Goal: Information Seeking & Learning: Compare options

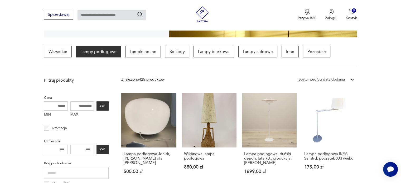
scroll to position [129, 0]
click at [80, 105] on input "MAX" at bounding box center [82, 105] width 24 height 9
type input "***"
click at [103, 103] on button "OK" at bounding box center [102, 105] width 12 height 9
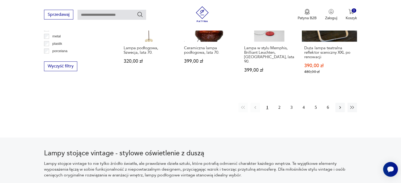
scroll to position [532, 0]
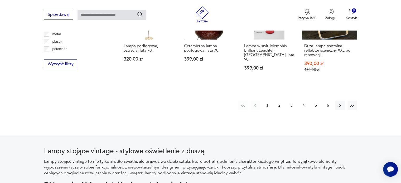
click at [278, 105] on button "2" at bounding box center [279, 105] width 9 height 9
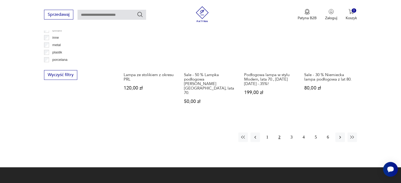
scroll to position [523, 0]
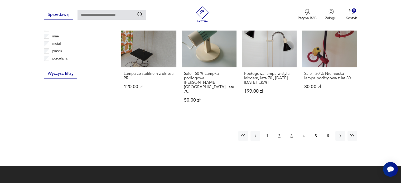
click at [293, 131] on button "3" at bounding box center [291, 135] width 9 height 9
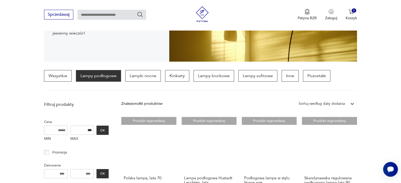
scroll to position [104, 0]
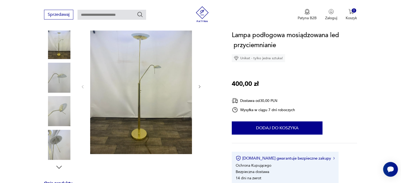
scroll to position [69, 0]
click at [200, 85] on icon "button" at bounding box center [199, 87] width 4 height 4
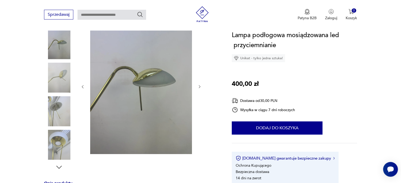
click at [200, 85] on icon "button" at bounding box center [199, 87] width 4 height 4
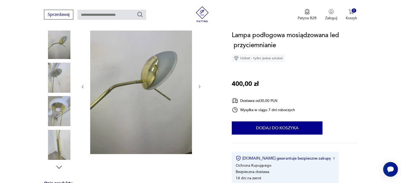
click at [200, 85] on icon "button" at bounding box center [199, 87] width 4 height 4
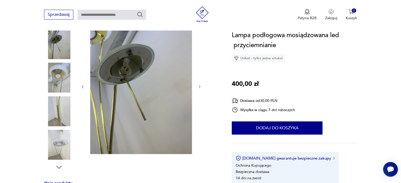
click at [200, 85] on icon "button" at bounding box center [199, 87] width 4 height 4
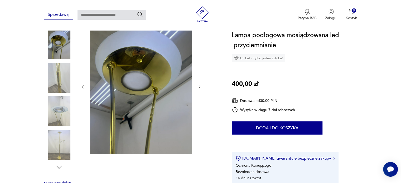
click at [200, 85] on icon "button" at bounding box center [199, 87] width 4 height 4
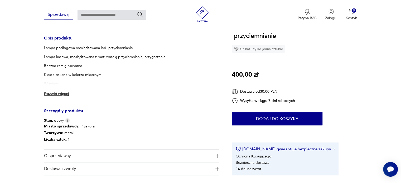
scroll to position [224, 0]
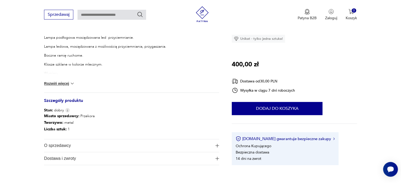
click at [72, 83] on img at bounding box center [72, 83] width 5 height 5
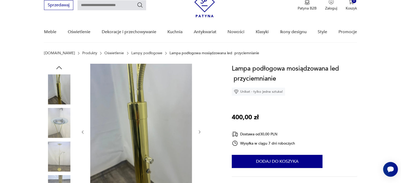
scroll to position [24, 0]
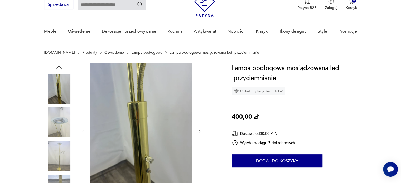
click at [129, 102] on img at bounding box center [141, 131] width 102 height 136
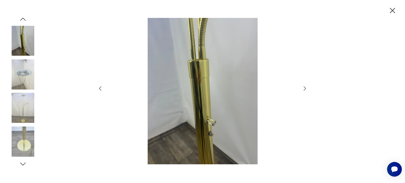
click at [304, 89] on icon "button" at bounding box center [305, 88] width 6 height 6
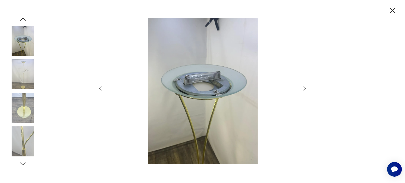
click at [304, 89] on icon "button" at bounding box center [305, 88] width 6 height 6
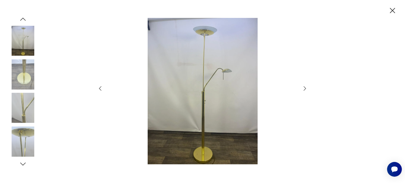
click at [304, 89] on icon "button" at bounding box center [305, 88] width 6 height 6
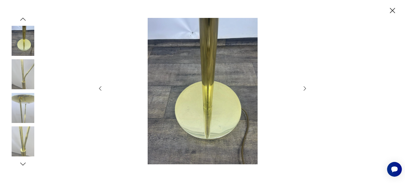
click at [304, 89] on icon "button" at bounding box center [305, 88] width 6 height 6
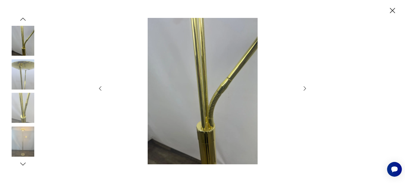
click at [391, 8] on icon "button" at bounding box center [392, 10] width 9 height 9
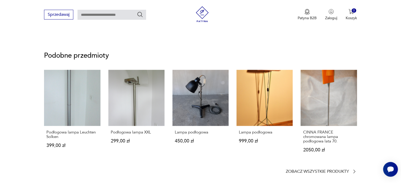
scroll to position [423, 0]
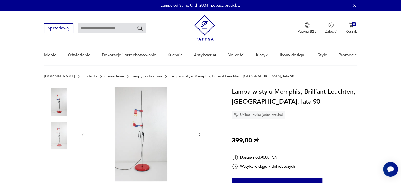
click at [147, 128] on img at bounding box center [141, 134] width 102 height 95
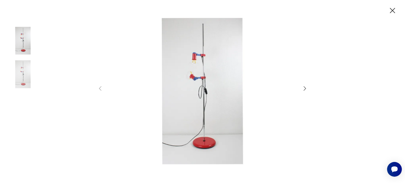
click at [304, 88] on icon "button" at bounding box center [305, 88] width 6 height 6
click at [99, 87] on icon "button" at bounding box center [100, 88] width 6 height 6
click at [206, 106] on img at bounding box center [203, 91] width 188 height 147
drag, startPoint x: 212, startPoint y: 87, endPoint x: 393, endPoint y: 9, distance: 197.0
click at [393, 9] on icon "button" at bounding box center [392, 10] width 9 height 9
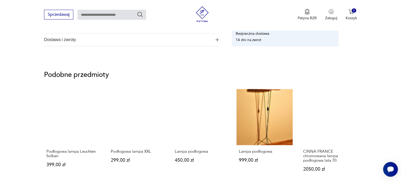
scroll to position [335, 0]
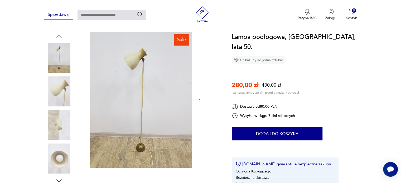
scroll to position [55, 0]
click at [199, 99] on icon "button" at bounding box center [200, 100] width 2 height 3
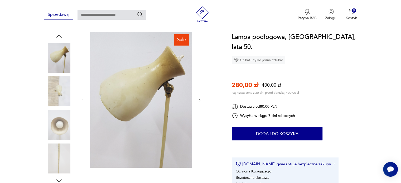
click at [199, 99] on icon "button" at bounding box center [200, 100] width 2 height 3
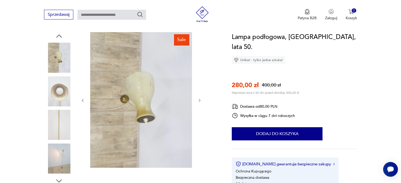
click at [199, 99] on icon "button" at bounding box center [200, 100] width 2 height 3
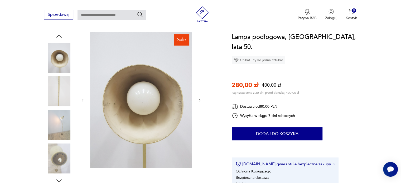
click at [199, 99] on icon "button" at bounding box center [200, 100] width 2 height 3
